Goal: Task Accomplishment & Management: Use online tool/utility

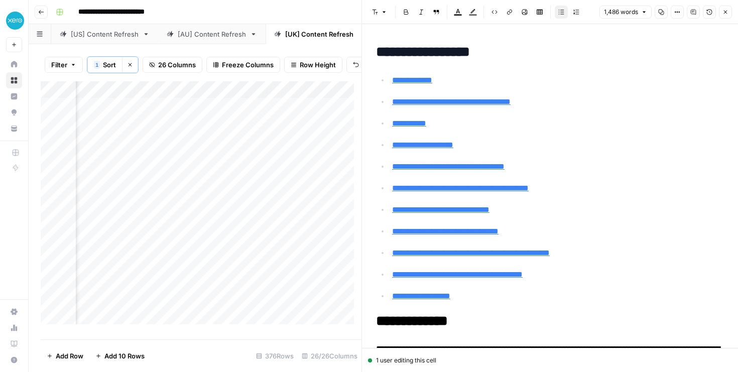
scroll to position [0, 1451]
click at [235, 208] on div "Add Column" at bounding box center [201, 206] width 321 height 250
click at [608, 344] on span "Reload" at bounding box center [605, 341] width 20 height 9
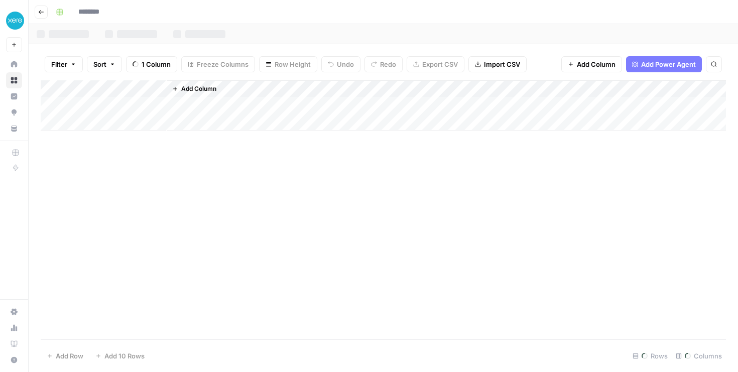
type input "**********"
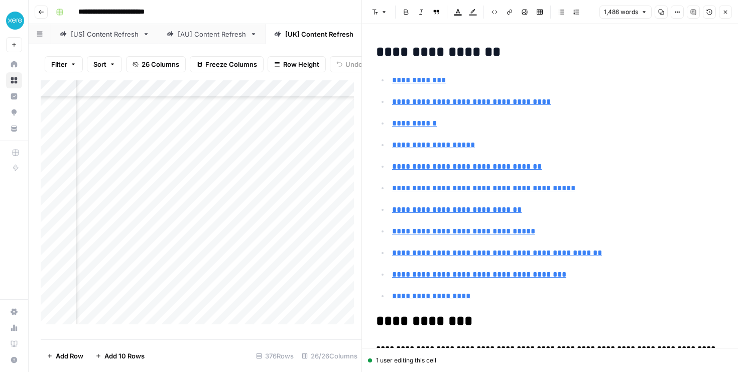
click at [726, 10] on icon "button" at bounding box center [725, 12] width 6 height 6
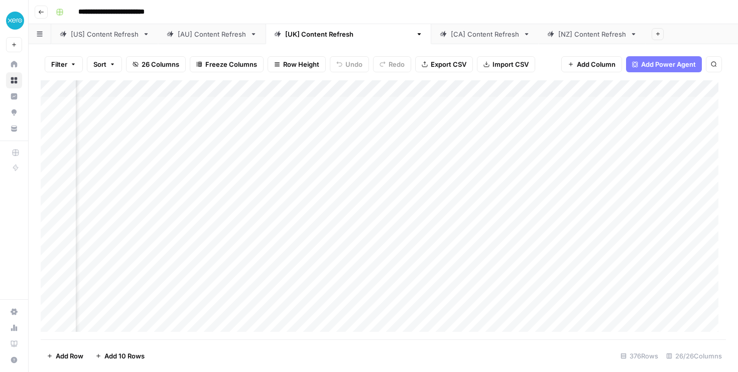
scroll to position [0, 1509]
